Goal: Task Accomplishment & Management: Use online tool/utility

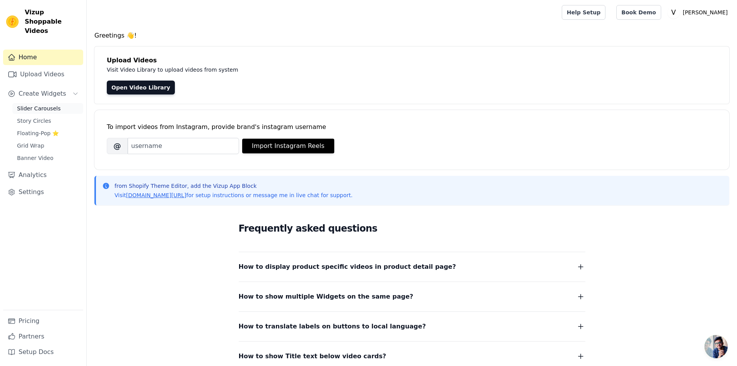
click at [35, 104] on span "Slider Carousels" at bounding box center [39, 108] width 44 height 8
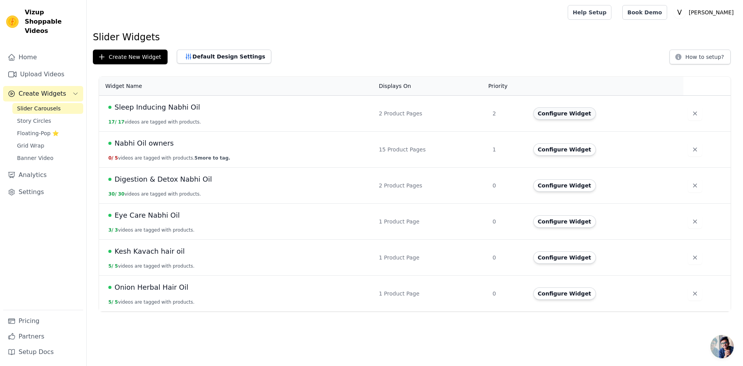
click at [556, 114] on button "Configure Widget" at bounding box center [564, 113] width 63 height 12
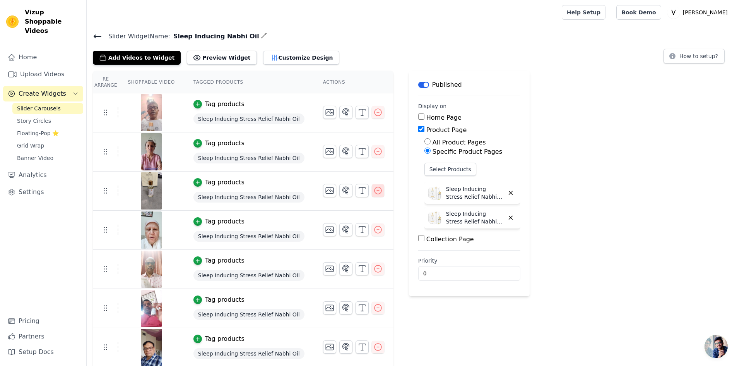
click at [373, 191] on icon "button" at bounding box center [377, 190] width 9 height 9
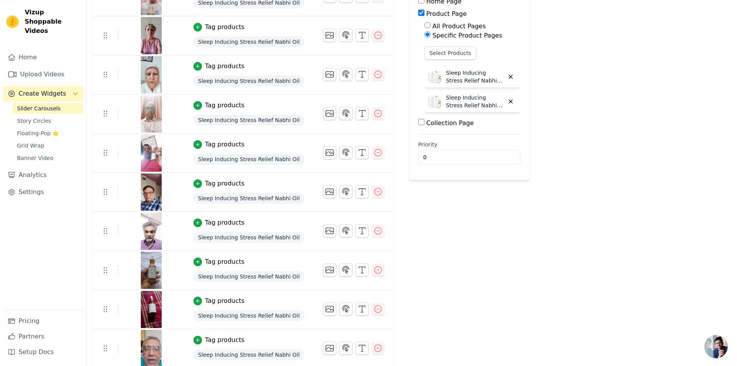
scroll to position [155, 0]
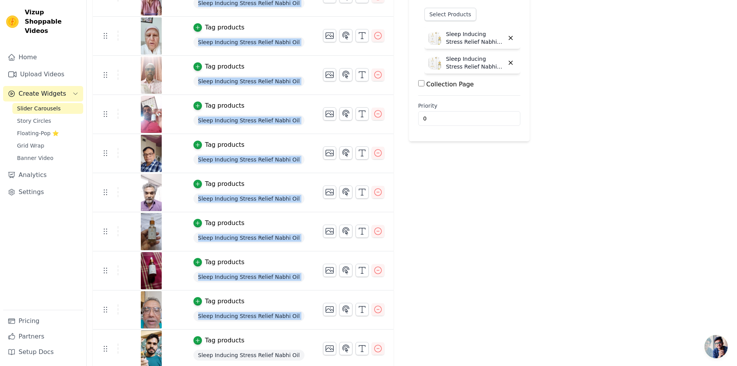
drag, startPoint x: 90, startPoint y: 333, endPoint x: 107, endPoint y: 330, distance: 17.5
click at [107, 330] on div "Re Arrange Shoppable Video Tagged Products Actions Tag products Sleep Inducing …" at bounding box center [412, 240] width 650 height 648
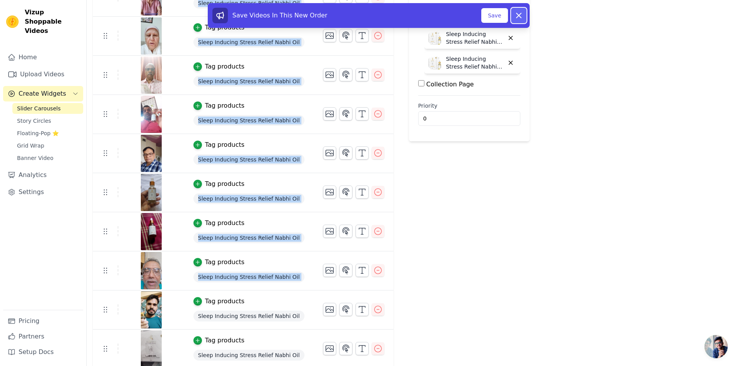
click at [521, 15] on icon at bounding box center [518, 15] width 9 height 9
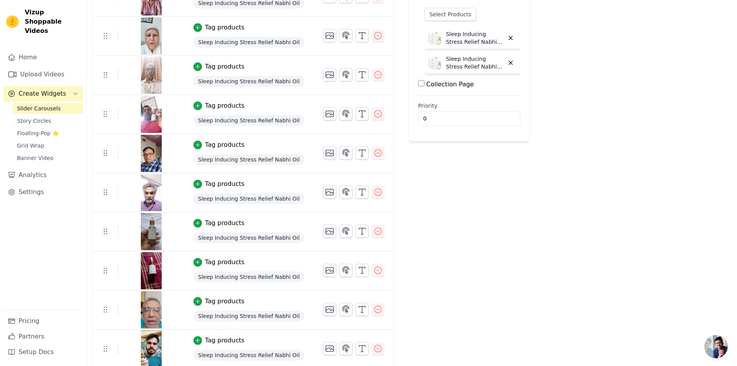
click at [458, 216] on div "Label Published Display on Home Page Product Page All Product Pages Specific Pr…" at bounding box center [469, 240] width 121 height 648
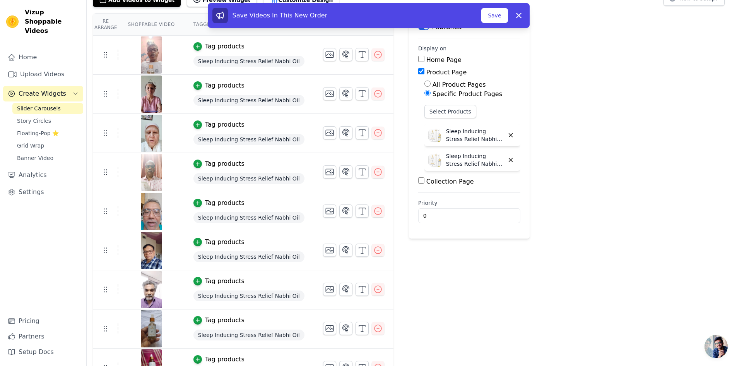
scroll to position [39, 0]
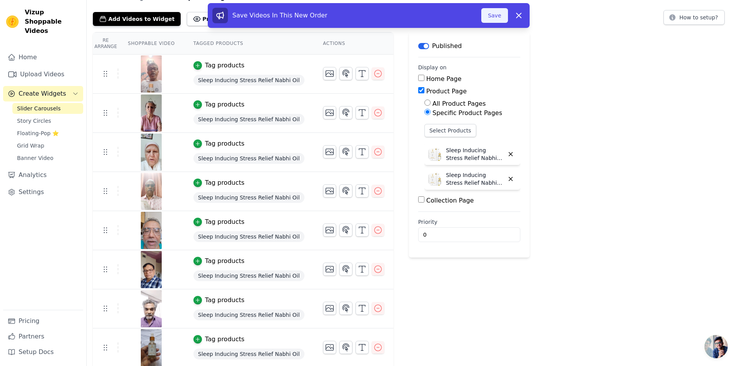
click at [497, 17] on button "Save" at bounding box center [494, 15] width 26 height 15
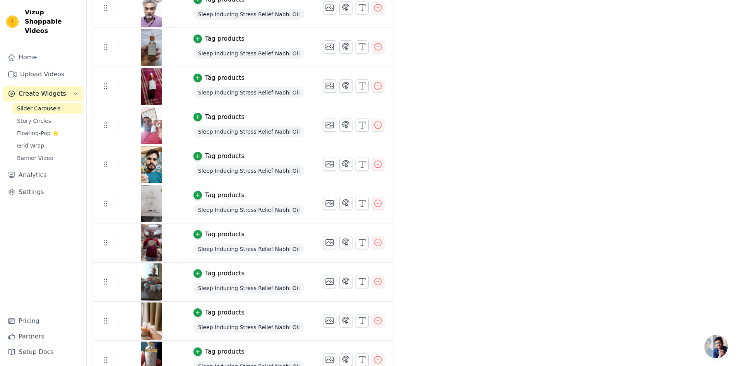
scroll to position [352, 0]
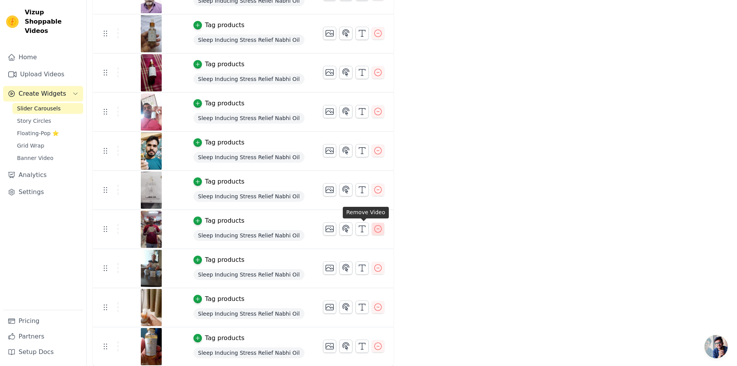
click at [373, 231] on icon "button" at bounding box center [377, 228] width 9 height 9
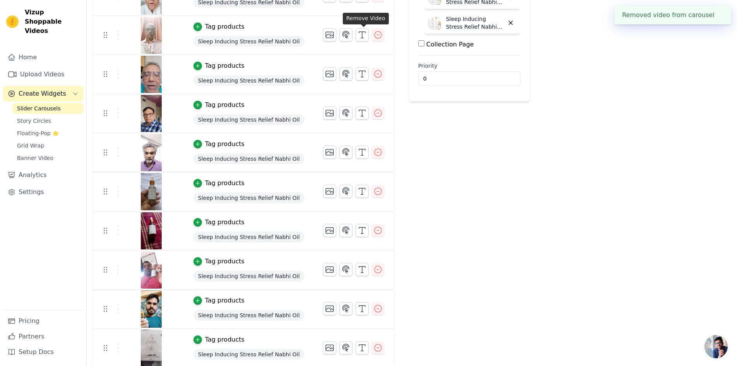
scroll to position [271, 0]
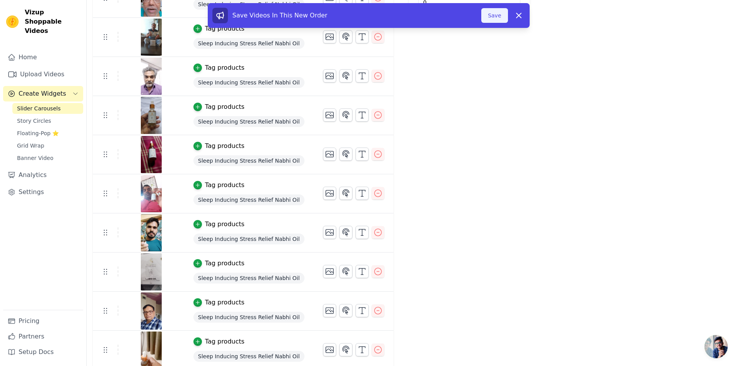
click at [498, 14] on button "Save" at bounding box center [494, 15] width 26 height 15
